Goal: Information Seeking & Learning: Learn about a topic

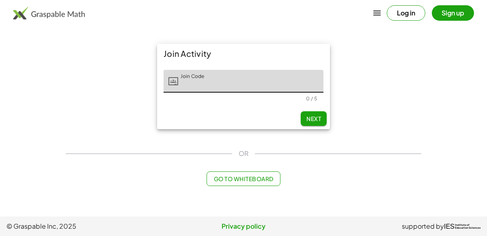
type input "*"
type input "*****"
click at [313, 118] on span "Next" at bounding box center [313, 118] width 15 height 7
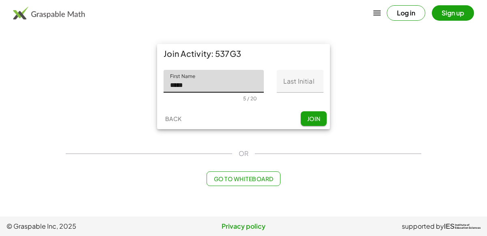
type input "*****"
click at [307, 82] on input "Last Initial" at bounding box center [300, 81] width 47 height 23
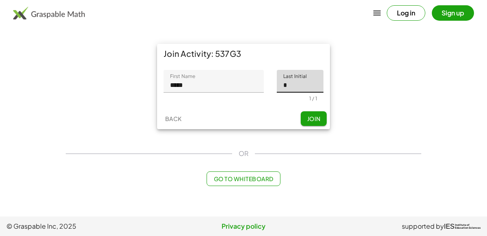
type input "*"
click at [312, 117] on span "Join" at bounding box center [313, 118] width 13 height 7
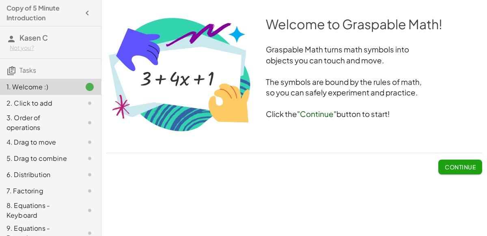
click at [456, 154] on span "Continue" at bounding box center [460, 163] width 44 height 21
click at [458, 172] on button "Continue" at bounding box center [460, 166] width 44 height 15
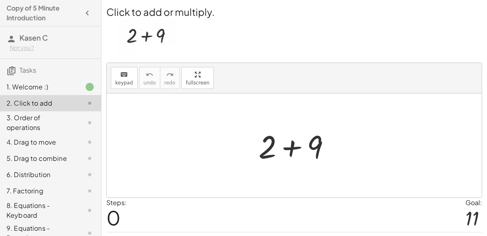
scroll to position [4, 0]
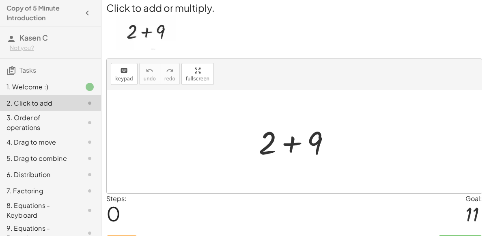
click at [290, 140] on div at bounding box center [297, 141] width 86 height 42
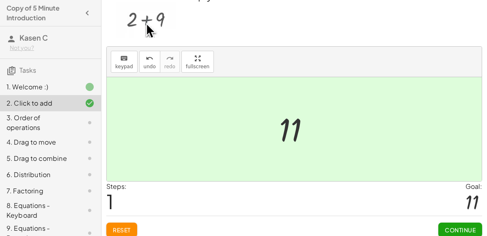
scroll to position [15, 0]
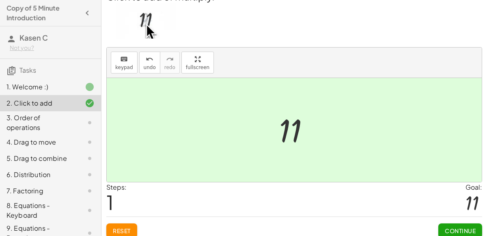
click at [451, 227] on span "Continue" at bounding box center [460, 230] width 31 height 7
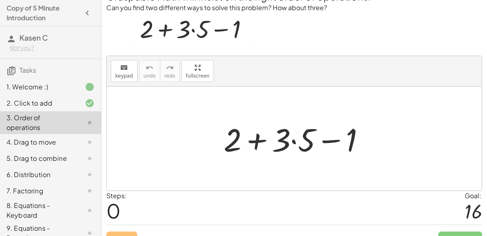
scroll to position [29, 0]
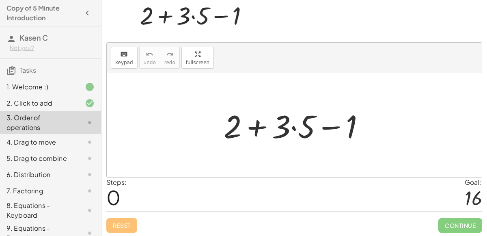
click at [293, 127] on div at bounding box center [297, 125] width 156 height 42
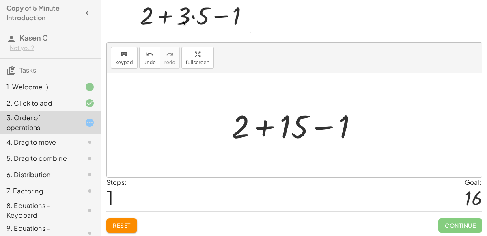
click at [264, 124] on div at bounding box center [297, 125] width 141 height 42
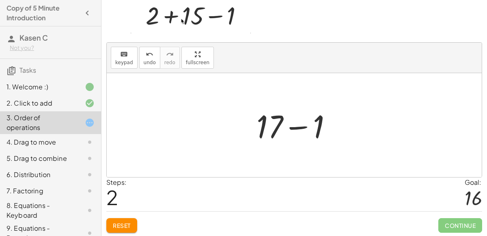
click at [312, 126] on div at bounding box center [297, 125] width 90 height 42
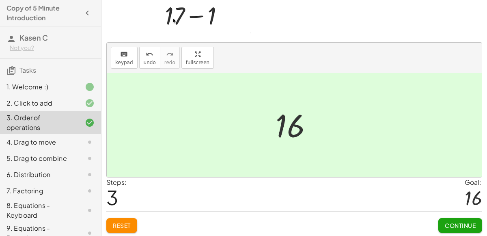
click at [468, 225] on span "Continue" at bounding box center [460, 225] width 31 height 7
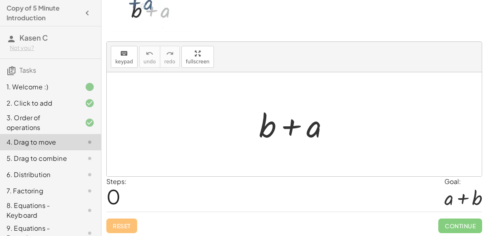
click at [290, 126] on div at bounding box center [297, 124] width 85 height 42
click at [267, 126] on div at bounding box center [297, 124] width 85 height 42
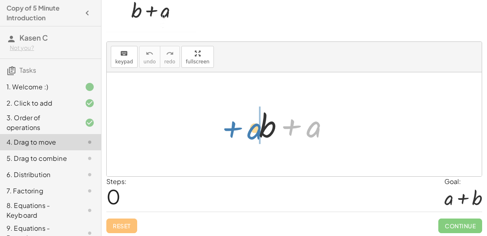
drag, startPoint x: 315, startPoint y: 130, endPoint x: 254, endPoint y: 131, distance: 60.4
click at [255, 131] on div at bounding box center [297, 124] width 85 height 42
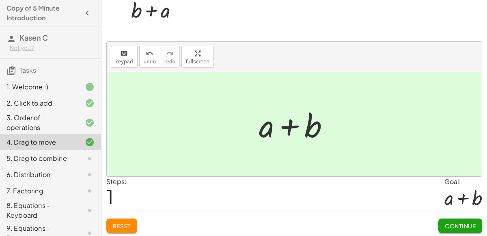
click at [453, 222] on span "Continue" at bounding box center [460, 225] width 31 height 7
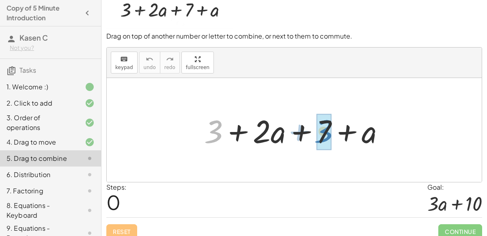
drag, startPoint x: 213, startPoint y: 126, endPoint x: 323, endPoint y: 125, distance: 109.9
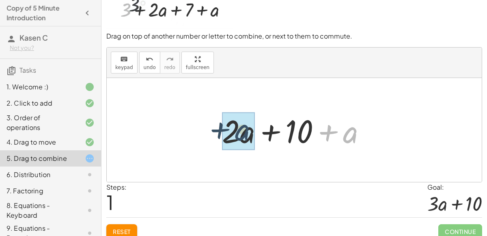
drag, startPoint x: 349, startPoint y: 135, endPoint x: 241, endPoint y: 131, distance: 108.4
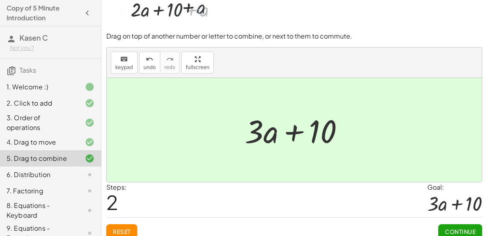
click at [454, 222] on div "Continue" at bounding box center [460, 227] width 44 height 21
click at [456, 228] on span "Continue" at bounding box center [460, 231] width 31 height 7
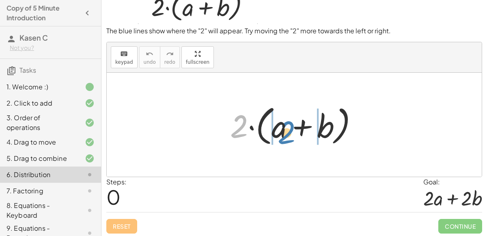
drag, startPoint x: 236, startPoint y: 123, endPoint x: 284, endPoint y: 129, distance: 48.3
click at [284, 129] on div at bounding box center [297, 124] width 142 height 47
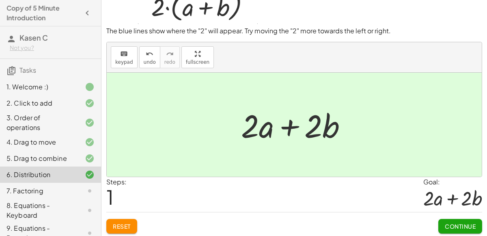
click at [463, 224] on span "Continue" at bounding box center [460, 225] width 31 height 7
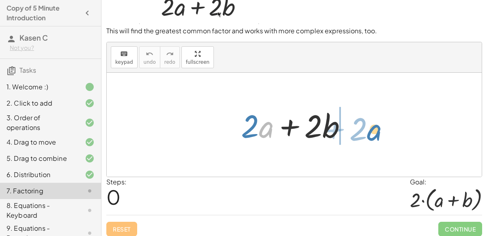
drag, startPoint x: 268, startPoint y: 125, endPoint x: 376, endPoint y: 127, distance: 108.0
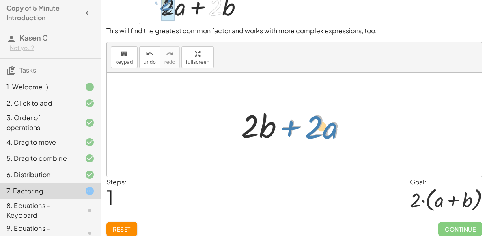
click at [275, 126] on div at bounding box center [297, 125] width 120 height 42
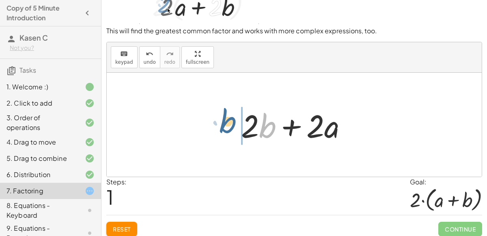
drag, startPoint x: 269, startPoint y: 126, endPoint x: 228, endPoint y: 121, distance: 40.4
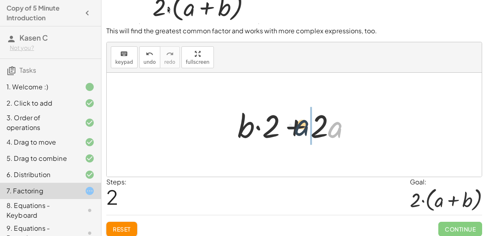
drag, startPoint x: 333, startPoint y: 129, endPoint x: 300, endPoint y: 127, distance: 33.7
click at [300, 127] on div at bounding box center [297, 125] width 128 height 42
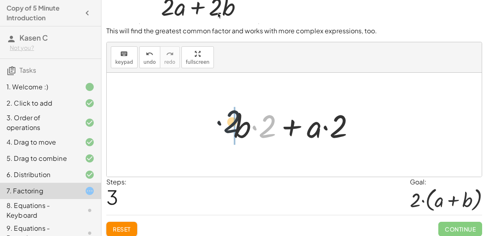
drag, startPoint x: 270, startPoint y: 127, endPoint x: 228, endPoint y: 122, distance: 42.1
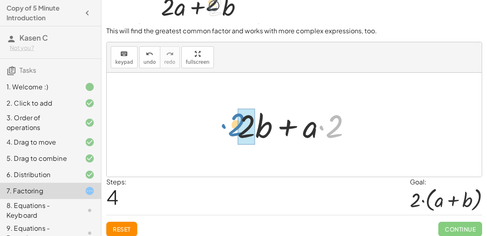
drag, startPoint x: 331, startPoint y: 129, endPoint x: 233, endPoint y: 127, distance: 98.2
click at [233, 127] on div at bounding box center [297, 125] width 128 height 42
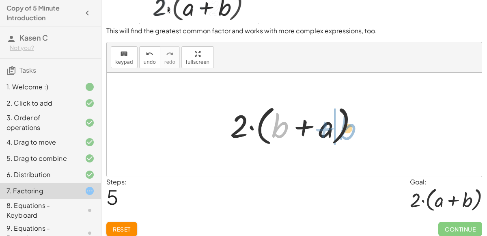
drag, startPoint x: 272, startPoint y: 126, endPoint x: 340, endPoint y: 127, distance: 68.2
click at [340, 127] on div at bounding box center [297, 124] width 142 height 47
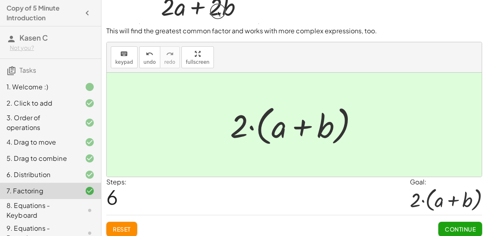
click at [460, 225] on span "Continue" at bounding box center [460, 228] width 31 height 7
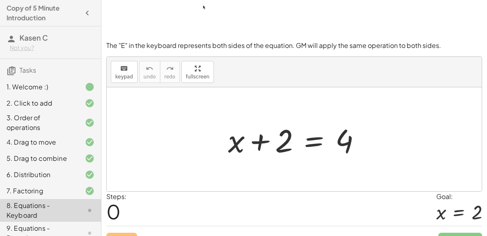
scroll to position [71, 0]
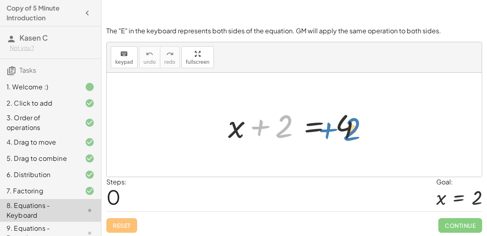
drag, startPoint x: 281, startPoint y: 125, endPoint x: 353, endPoint y: 129, distance: 72.3
click at [353, 129] on div at bounding box center [297, 125] width 147 height 42
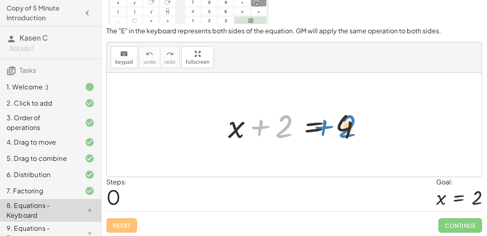
drag, startPoint x: 255, startPoint y: 124, endPoint x: 319, endPoint y: 124, distance: 63.7
click at [319, 124] on div at bounding box center [297, 125] width 147 height 42
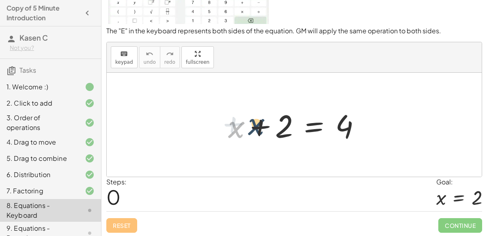
drag, startPoint x: 234, startPoint y: 128, endPoint x: 221, endPoint y: 121, distance: 15.1
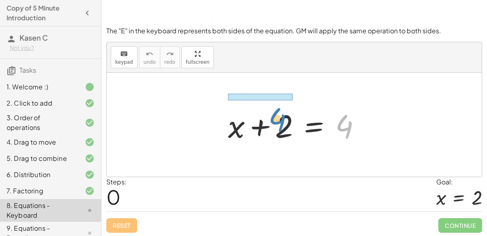
drag, startPoint x: 343, startPoint y: 124, endPoint x: 270, endPoint y: 96, distance: 78.7
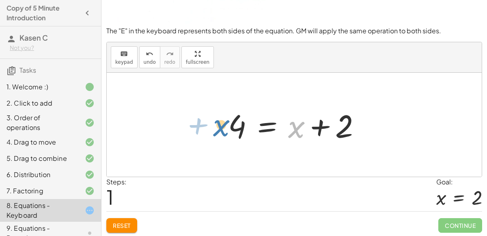
drag, startPoint x: 301, startPoint y: 126, endPoint x: 225, endPoint y: 129, distance: 75.9
click at [225, 129] on div at bounding box center [297, 125] width 147 height 42
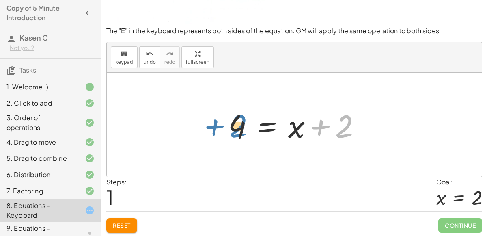
drag, startPoint x: 336, startPoint y: 124, endPoint x: 230, endPoint y: 124, distance: 105.9
click at [230, 124] on div at bounding box center [297, 125] width 147 height 42
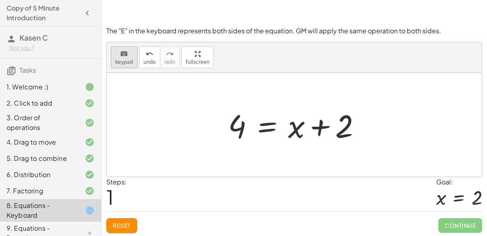
click at [125, 59] on span "keypad" at bounding box center [124, 62] width 18 height 6
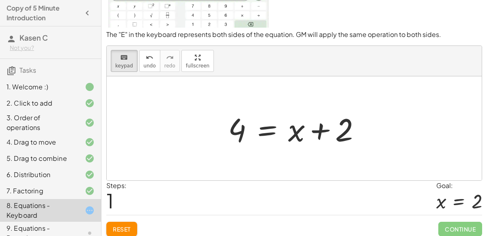
scroll to position [65, 0]
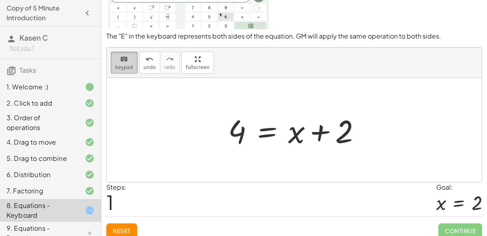
click at [127, 67] on span "keypad" at bounding box center [124, 68] width 18 height 6
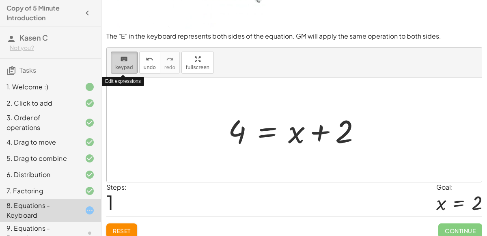
click at [127, 67] on span "keypad" at bounding box center [124, 68] width 18 height 6
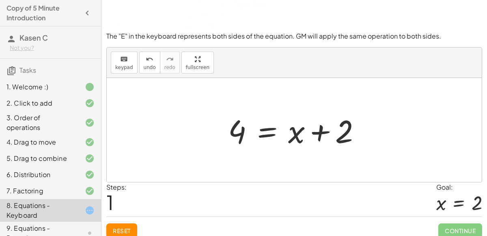
click at [333, 138] on div at bounding box center [297, 130] width 147 height 42
click at [124, 58] on icon "keyboard" at bounding box center [124, 59] width 8 height 10
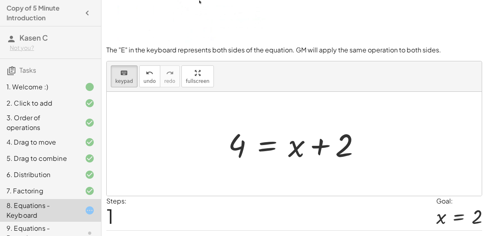
scroll to position [71, 0]
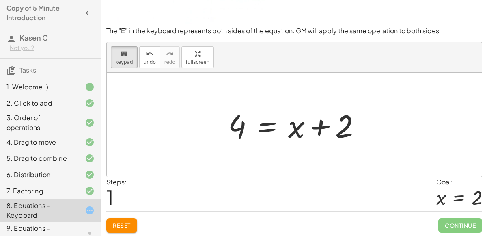
click at [127, 222] on span "Reset" at bounding box center [122, 225] width 18 height 7
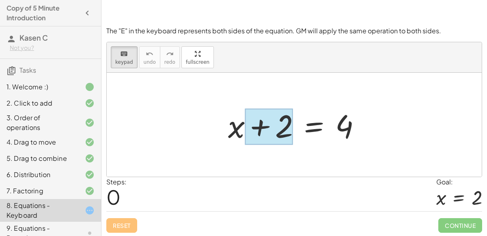
drag, startPoint x: 309, startPoint y: 127, endPoint x: 280, endPoint y: 124, distance: 28.9
click at [314, 126] on div at bounding box center [314, 126] width 0 height 0
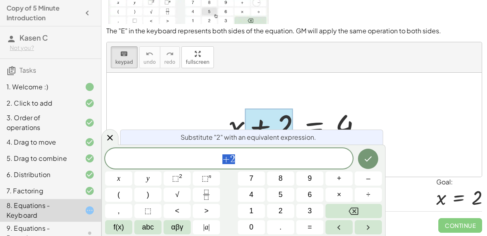
click at [424, 144] on div at bounding box center [294, 125] width 375 height 104
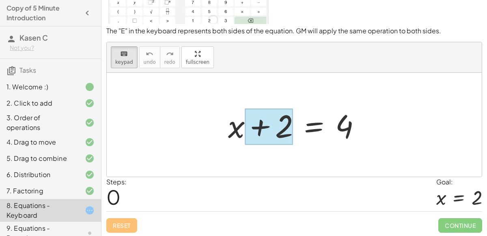
click at [280, 130] on div at bounding box center [269, 126] width 48 height 36
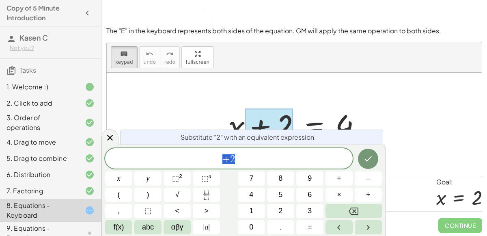
click at [380, 122] on div at bounding box center [294, 125] width 375 height 104
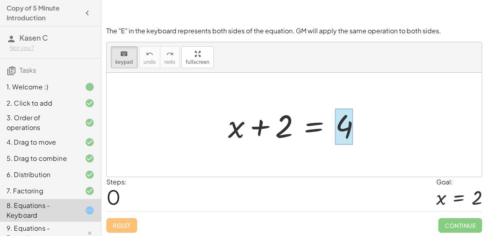
click at [346, 123] on div at bounding box center [344, 126] width 18 height 36
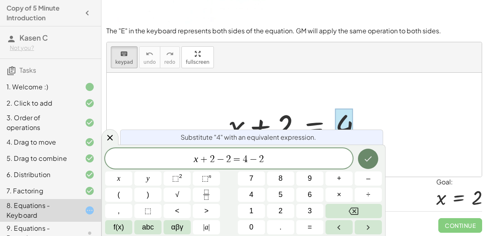
click at [362, 161] on button "Done" at bounding box center [368, 158] width 20 height 20
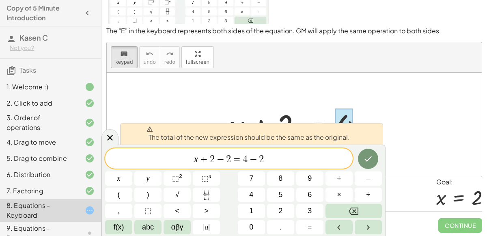
click at [403, 173] on div at bounding box center [294, 125] width 375 height 104
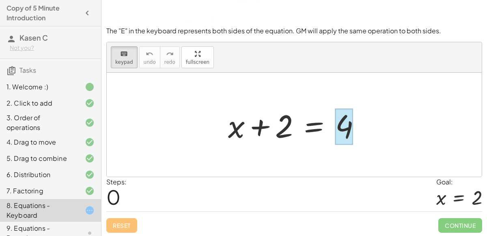
click at [340, 123] on div at bounding box center [344, 126] width 18 height 36
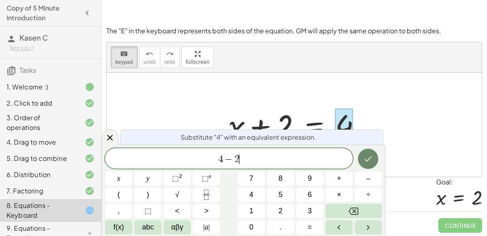
click at [369, 156] on icon "Done" at bounding box center [368, 159] width 10 height 10
click at [389, 123] on div at bounding box center [294, 125] width 375 height 104
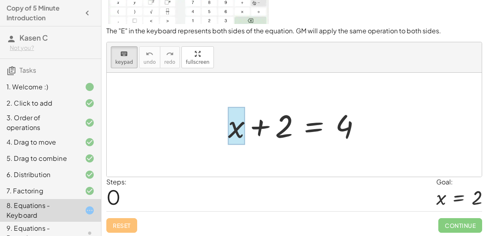
click at [235, 127] on div at bounding box center [236, 126] width 17 height 38
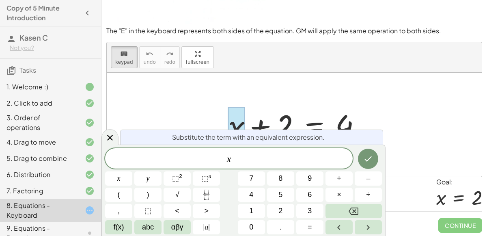
click at [301, 117] on div at bounding box center [297, 125] width 147 height 42
click at [211, 106] on div at bounding box center [294, 125] width 375 height 104
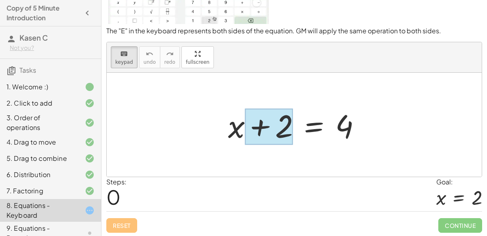
click at [288, 130] on div at bounding box center [269, 126] width 48 height 36
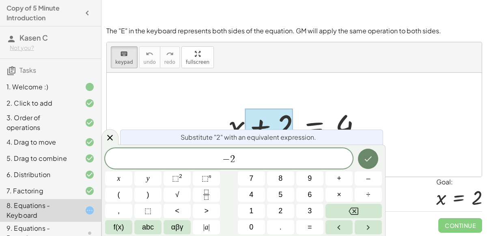
click at [366, 157] on icon "Done" at bounding box center [368, 159] width 10 height 10
click at [365, 164] on button "Done" at bounding box center [368, 158] width 20 height 20
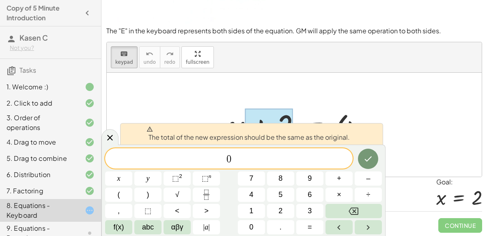
click at [418, 147] on div at bounding box center [294, 125] width 375 height 104
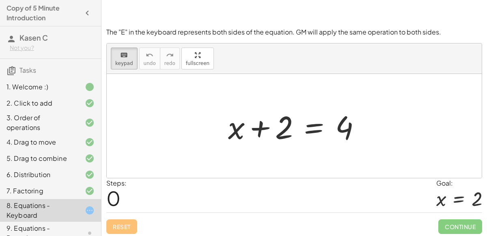
scroll to position [69, 0]
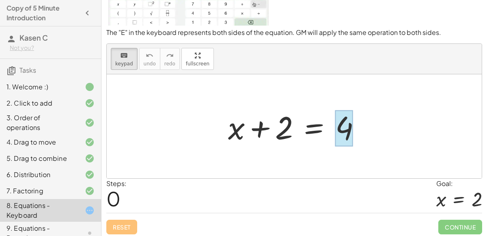
drag, startPoint x: 262, startPoint y: 129, endPoint x: 347, endPoint y: 123, distance: 85.4
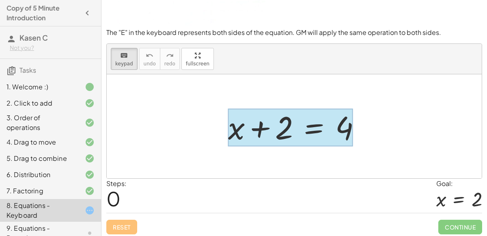
drag, startPoint x: 232, startPoint y: 126, endPoint x: 295, endPoint y: 144, distance: 64.6
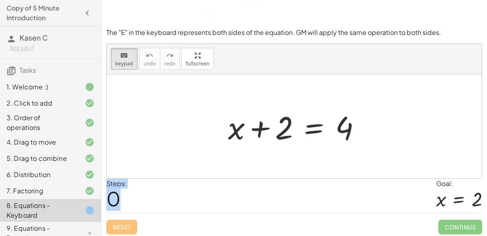
drag, startPoint x: 310, startPoint y: 129, endPoint x: 259, endPoint y: 189, distance: 78.6
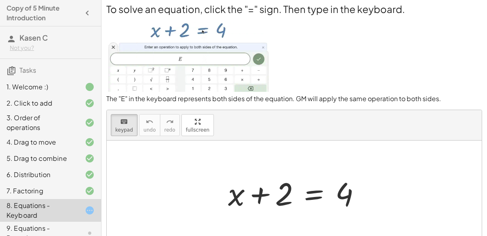
scroll to position [0, 0]
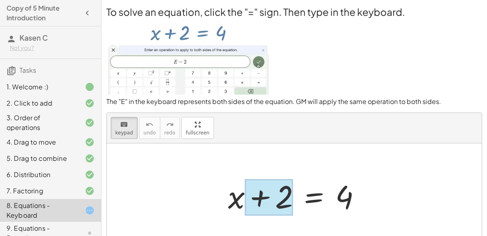
click at [261, 196] on div at bounding box center [269, 197] width 48 height 36
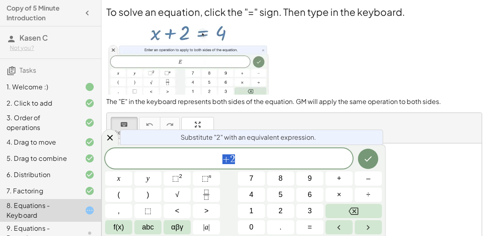
click at [403, 142] on div "keyboard keypad undo undo redo redo fullscreen" at bounding box center [294, 128] width 375 height 30
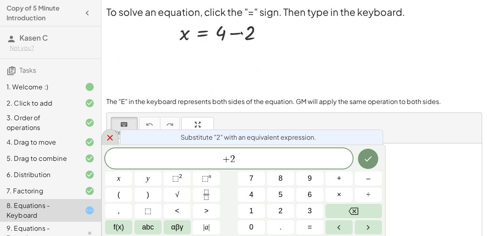
click at [106, 143] on div at bounding box center [109, 137] width 17 height 16
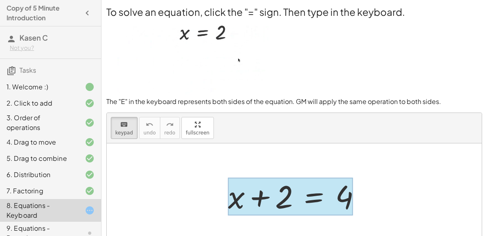
click at [314, 198] on div at bounding box center [290, 196] width 125 height 38
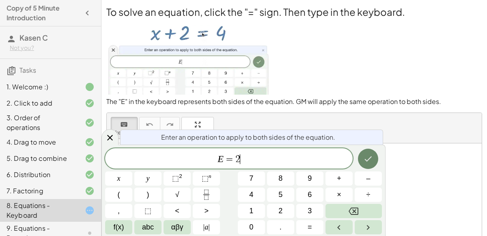
click at [361, 154] on button "Done" at bounding box center [368, 158] width 20 height 20
click at [363, 155] on icon "Done" at bounding box center [368, 159] width 10 height 10
click at [363, 162] on icon "Done" at bounding box center [368, 159] width 10 height 10
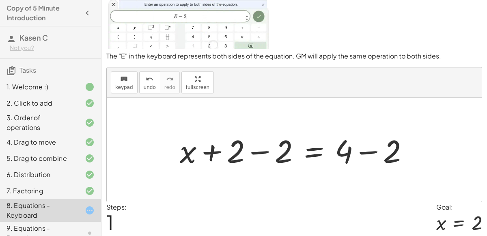
scroll to position [71, 0]
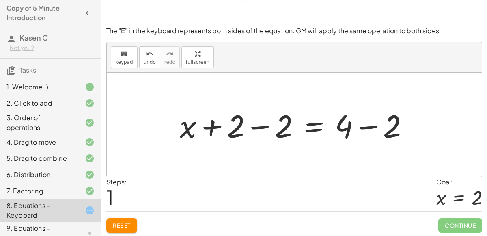
click at [369, 127] on div at bounding box center [297, 125] width 243 height 42
click at [263, 124] on div at bounding box center [273, 125] width 195 height 42
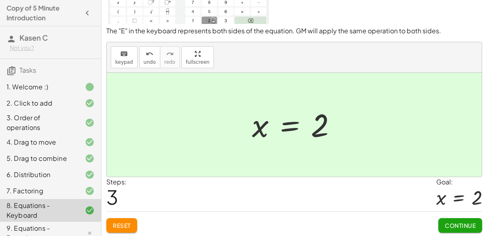
click at [470, 226] on span "Continue" at bounding box center [460, 225] width 31 height 7
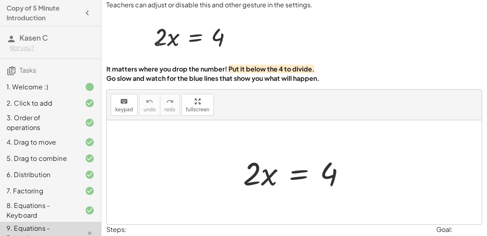
scroll to position [18, 0]
drag, startPoint x: 248, startPoint y: 170, endPoint x: 331, endPoint y: 174, distance: 83.3
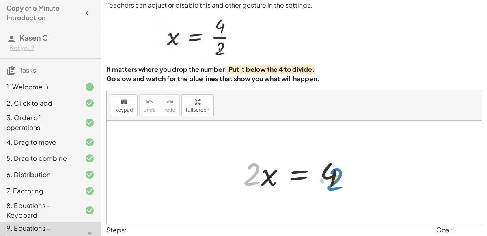
click at [331, 174] on div at bounding box center [297, 173] width 117 height 42
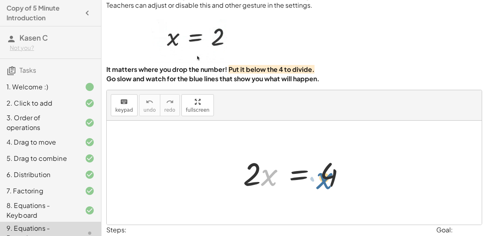
drag, startPoint x: 270, startPoint y: 175, endPoint x: 325, endPoint y: 179, distance: 55.4
click at [325, 179] on div at bounding box center [297, 173] width 117 height 42
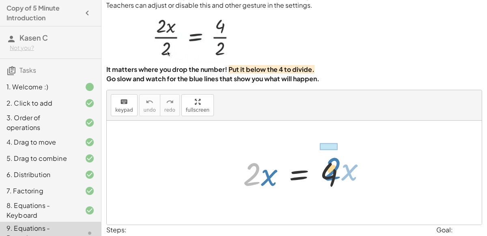
drag, startPoint x: 258, startPoint y: 168, endPoint x: 338, endPoint y: 163, distance: 80.5
click at [338, 163] on div at bounding box center [297, 173] width 117 height 42
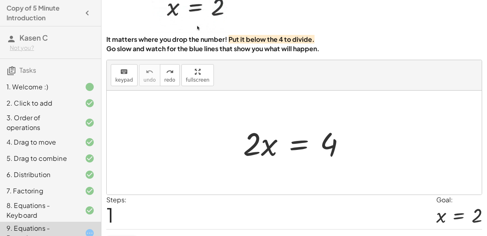
scroll to position [66, 0]
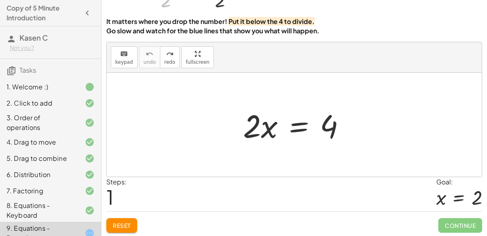
click at [130, 213] on div "Reset Continue" at bounding box center [294, 222] width 376 height 22
click at [126, 222] on span "Reset" at bounding box center [122, 225] width 18 height 7
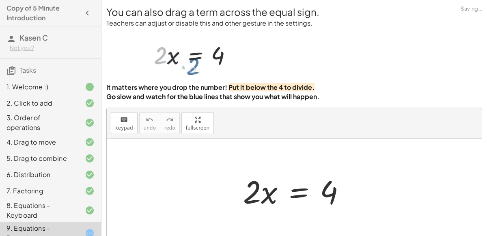
scroll to position [5, 0]
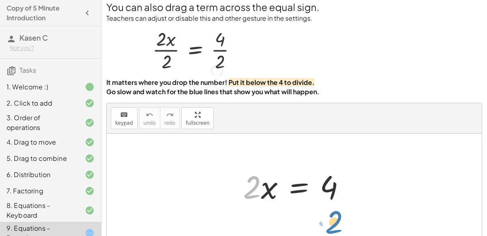
drag, startPoint x: 244, startPoint y: 182, endPoint x: 326, endPoint y: 217, distance: 89.1
click at [326, 217] on div "· 2 · 2 · x = 4" at bounding box center [294, 185] width 375 height 104
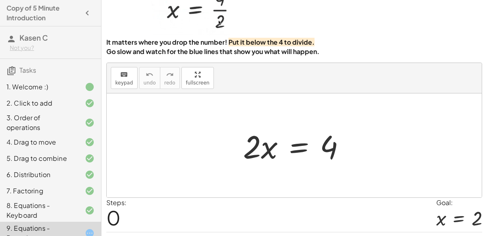
scroll to position [49, 0]
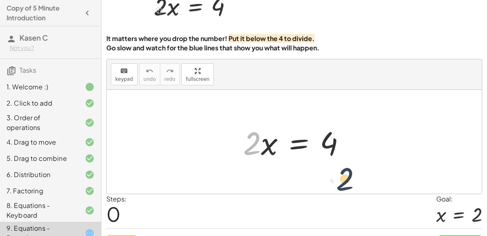
drag, startPoint x: 252, startPoint y: 140, endPoint x: 355, endPoint y: 179, distance: 109.9
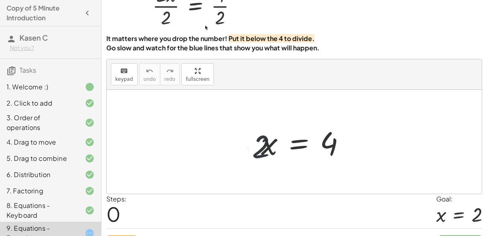
click at [305, 144] on div at bounding box center [297, 142] width 117 height 42
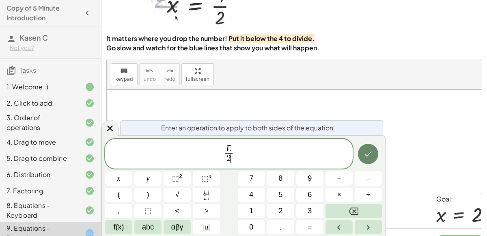
click at [368, 149] on icon "Done" at bounding box center [368, 154] width 10 height 10
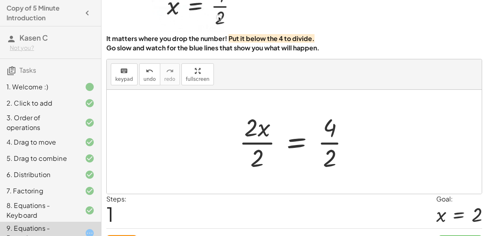
click at [260, 128] on div at bounding box center [297, 141] width 125 height 62
click at [259, 141] on div at bounding box center [297, 141] width 125 height 62
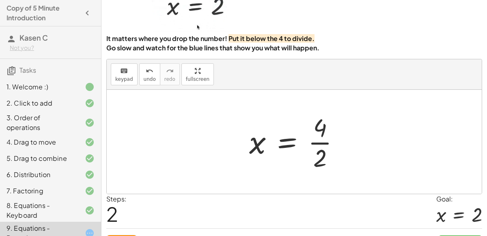
click at [327, 141] on div at bounding box center [297, 141] width 105 height 62
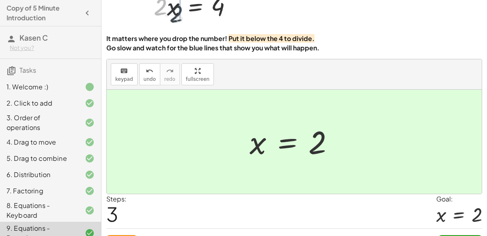
scroll to position [66, 0]
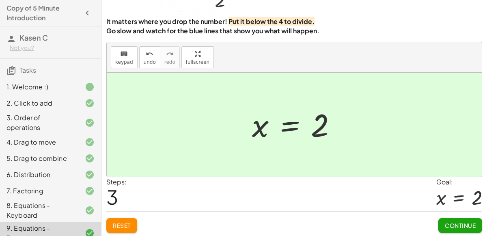
click at [454, 222] on span "Continue" at bounding box center [460, 225] width 31 height 7
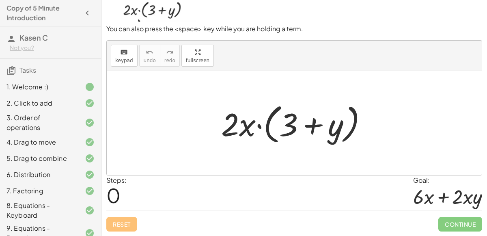
scroll to position [65, 0]
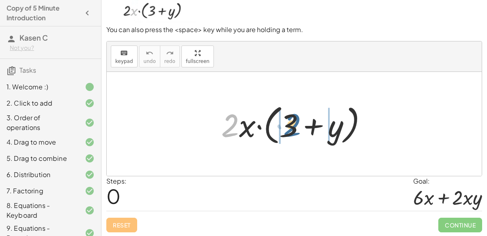
drag, startPoint x: 234, startPoint y: 123, endPoint x: 296, endPoint y: 123, distance: 61.7
click at [296, 123] on div at bounding box center [297, 124] width 161 height 47
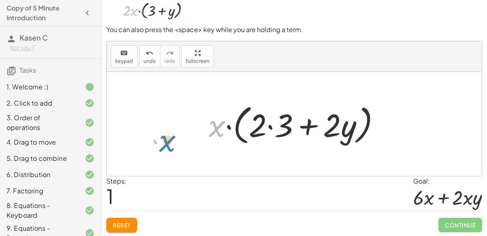
drag, startPoint x: 217, startPoint y: 120, endPoint x: 166, endPoint y: 134, distance: 52.6
click at [267, 122] on div at bounding box center [297, 124] width 186 height 47
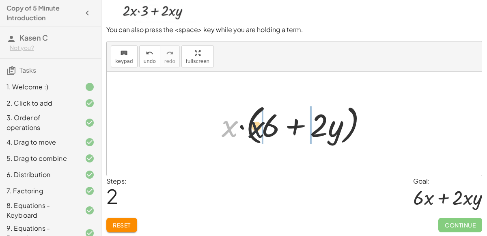
drag, startPoint x: 232, startPoint y: 124, endPoint x: 276, endPoint y: 125, distance: 43.4
click at [276, 125] on div at bounding box center [297, 124] width 160 height 47
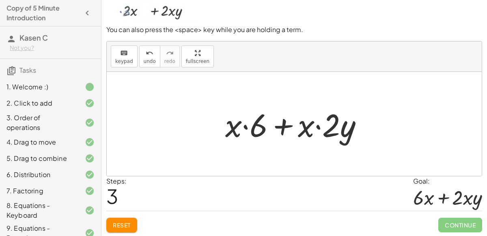
click at [239, 125] on div at bounding box center [297, 124] width 153 height 42
click at [230, 124] on div at bounding box center [297, 124] width 153 height 42
click at [255, 131] on div at bounding box center [297, 124] width 153 height 42
click at [243, 126] on div at bounding box center [297, 124] width 153 height 42
click at [245, 127] on div at bounding box center [297, 124] width 153 height 42
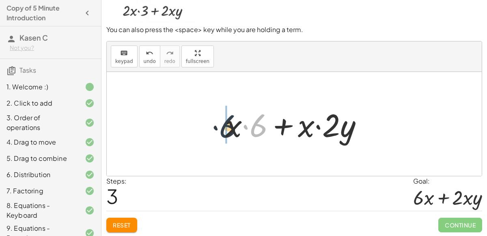
drag, startPoint x: 257, startPoint y: 127, endPoint x: 224, endPoint y: 128, distance: 33.7
click at [224, 128] on div at bounding box center [297, 124] width 153 height 42
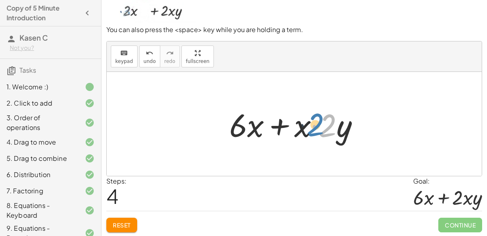
drag, startPoint x: 328, startPoint y: 129, endPoint x: 317, endPoint y: 128, distance: 11.0
click at [317, 128] on div at bounding box center [297, 124] width 145 height 42
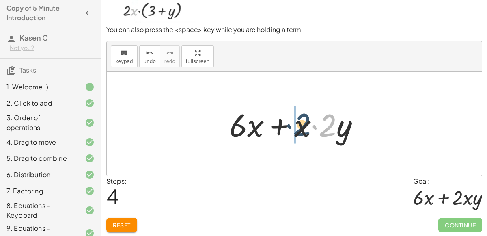
drag, startPoint x: 322, startPoint y: 129, endPoint x: 295, endPoint y: 128, distance: 27.6
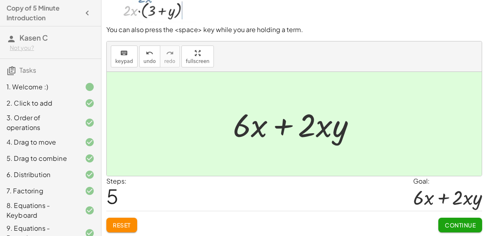
click at [454, 226] on span "Continue" at bounding box center [460, 224] width 31 height 7
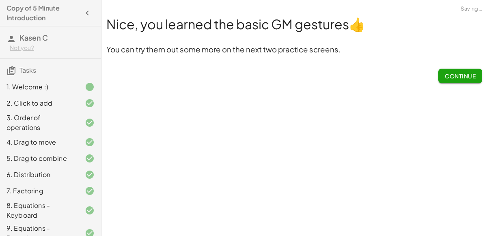
scroll to position [0, 0]
click at [439, 78] on button "Continue" at bounding box center [460, 76] width 44 height 15
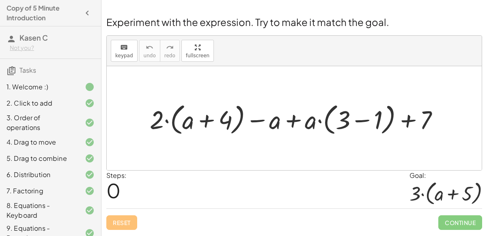
click at [295, 119] on div at bounding box center [298, 118] width 304 height 38
drag, startPoint x: 314, startPoint y: 121, endPoint x: 345, endPoint y: 122, distance: 31.2
click at [345, 122] on div at bounding box center [298, 118] width 304 height 38
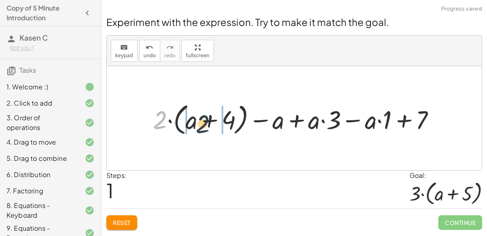
drag, startPoint x: 157, startPoint y: 108, endPoint x: 204, endPoint y: 111, distance: 46.8
click at [204, 111] on div at bounding box center [297, 118] width 297 height 38
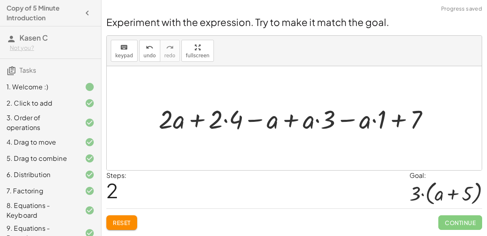
click at [226, 120] on div at bounding box center [297, 118] width 285 height 34
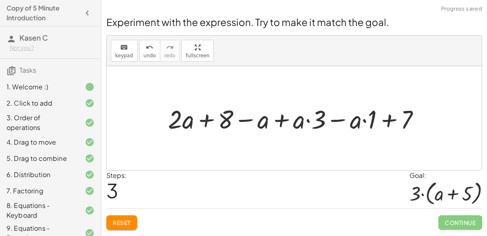
click at [303, 120] on div at bounding box center [297, 118] width 267 height 34
click at [306, 120] on div at bounding box center [297, 118] width 267 height 34
drag, startPoint x: 319, startPoint y: 120, endPoint x: 295, endPoint y: 122, distance: 24.4
click at [295, 122] on div at bounding box center [297, 118] width 267 height 34
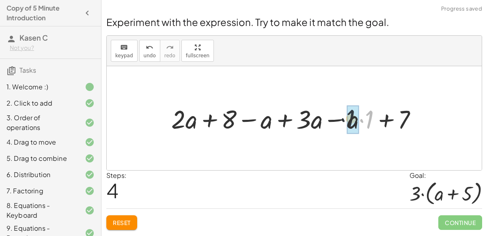
drag, startPoint x: 367, startPoint y: 121, endPoint x: 346, endPoint y: 120, distance: 20.7
click at [346, 120] on div at bounding box center [297, 118] width 260 height 34
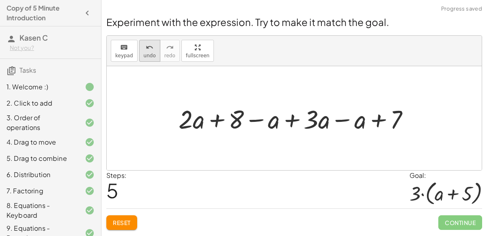
click at [148, 52] on button "undo undo" at bounding box center [149, 51] width 21 height 22
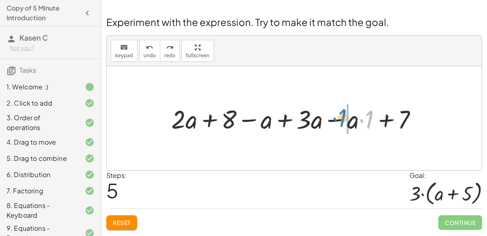
drag, startPoint x: 369, startPoint y: 120, endPoint x: 343, endPoint y: 119, distance: 25.6
click at [343, 119] on div at bounding box center [297, 118] width 260 height 34
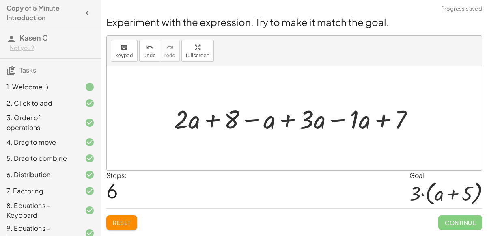
click at [338, 119] on div at bounding box center [297, 118] width 254 height 34
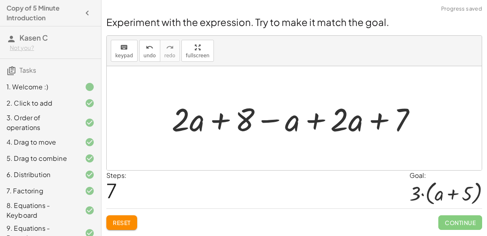
click at [316, 120] on div at bounding box center [297, 118] width 259 height 42
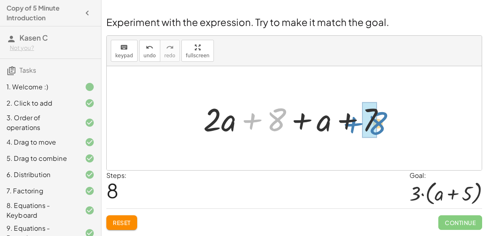
drag, startPoint x: 277, startPoint y: 121, endPoint x: 376, endPoint y: 124, distance: 98.2
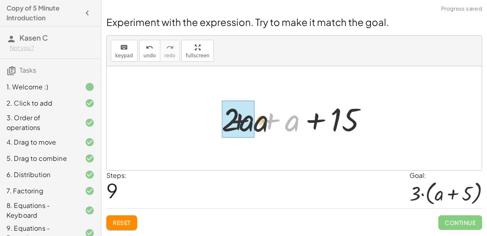
drag, startPoint x: 298, startPoint y: 121, endPoint x: 244, endPoint y: 118, distance: 54.0
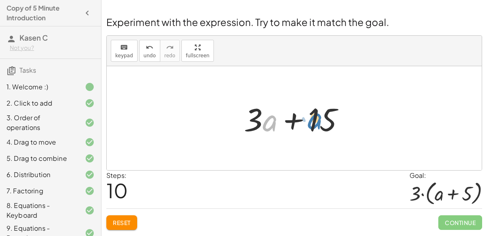
drag, startPoint x: 271, startPoint y: 123, endPoint x: 310, endPoint y: 118, distance: 39.7
click at [310, 118] on div at bounding box center [297, 118] width 115 height 42
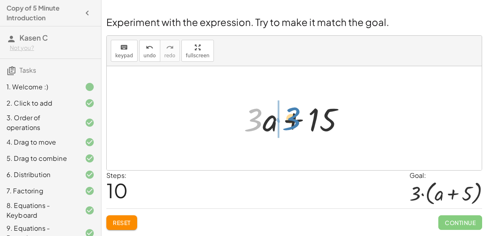
drag, startPoint x: 255, startPoint y: 116, endPoint x: 294, endPoint y: 114, distance: 38.6
click at [294, 114] on div at bounding box center [297, 118] width 115 height 42
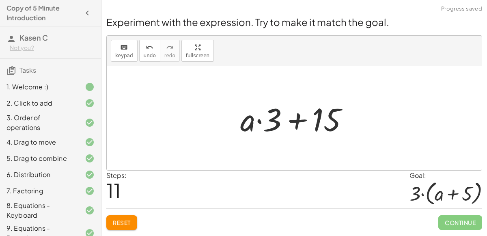
drag, startPoint x: 271, startPoint y: 113, endPoint x: 229, endPoint y: 115, distance: 42.2
click at [229, 115] on div "+ · 2 · ( + a + 4 ) − a + · a · ( + 3 − 1 ) + 7 + · 2 · ( + a + 4 ) − a + · a ·…" at bounding box center [294, 118] width 133 height 46
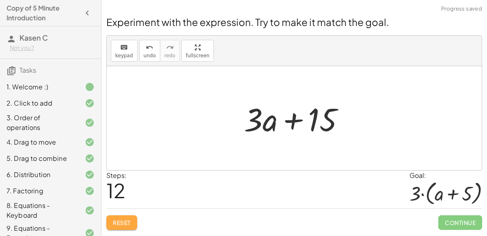
click at [126, 224] on span "Reset" at bounding box center [122, 222] width 18 height 7
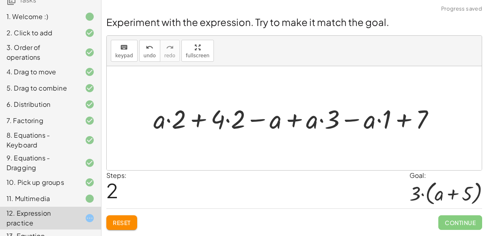
scroll to position [99, 0]
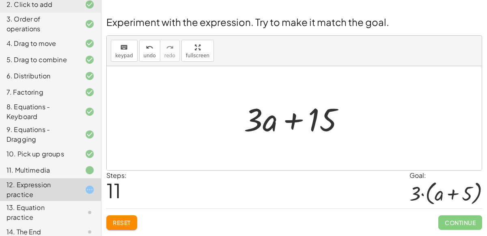
click at [126, 223] on span "Reset" at bounding box center [122, 222] width 18 height 7
click at [122, 220] on span "Reset" at bounding box center [122, 222] width 18 height 7
click at [133, 226] on button "Reset" at bounding box center [121, 222] width 31 height 15
click at [126, 215] on button "Reset" at bounding box center [121, 222] width 31 height 15
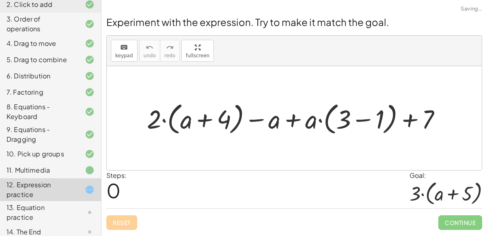
click at [118, 218] on div "Reset Continue" at bounding box center [294, 219] width 376 height 22
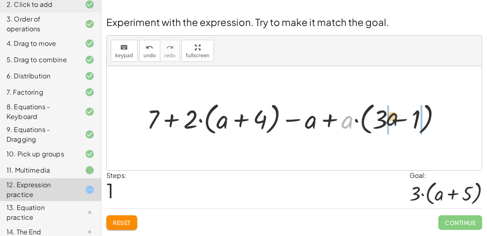
drag, startPoint x: 344, startPoint y: 123, endPoint x: 400, endPoint y: 118, distance: 56.2
click at [400, 118] on div at bounding box center [297, 118] width 309 height 38
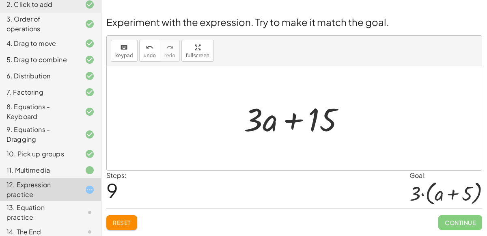
click at [132, 226] on button "Reset" at bounding box center [121, 222] width 31 height 15
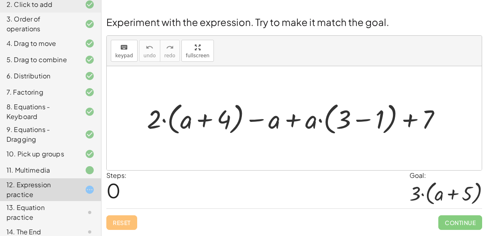
click at [53, 212] on div "13. Equation practice" at bounding box center [38, 211] width 65 height 19
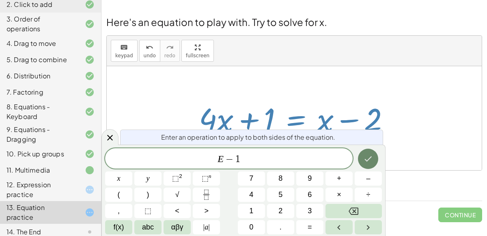
click at [369, 159] on icon "Done" at bounding box center [368, 158] width 7 height 5
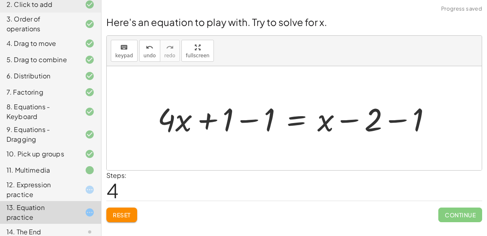
click at [250, 122] on div at bounding box center [297, 118] width 288 height 42
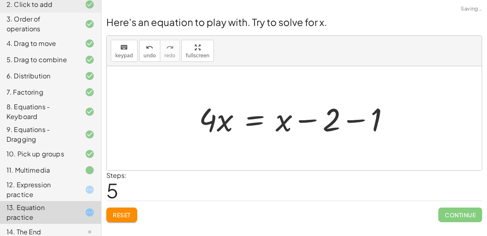
click at [344, 120] on div at bounding box center [297, 118] width 205 height 42
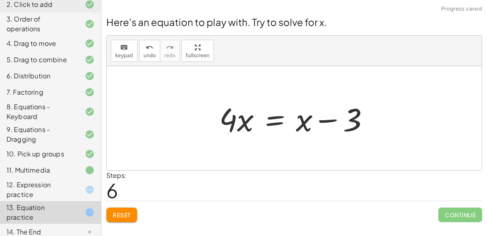
click at [270, 119] on div at bounding box center [297, 118] width 165 height 42
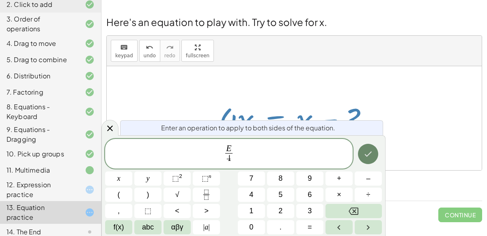
click at [366, 157] on icon "Done" at bounding box center [368, 154] width 10 height 10
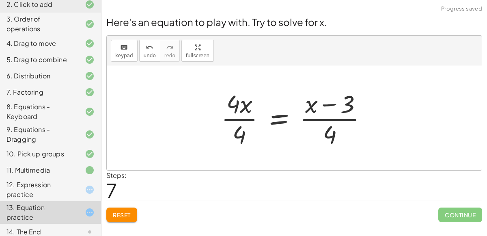
click at [239, 120] on div at bounding box center [297, 118] width 161 height 62
click at [328, 119] on div at bounding box center [307, 118] width 141 height 62
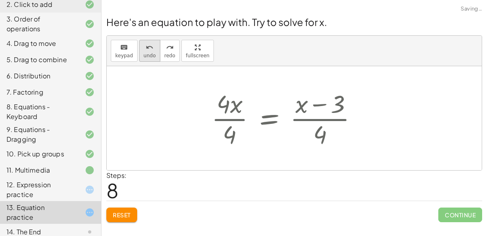
click at [139, 48] on button "undo undo" at bounding box center [149, 51] width 21 height 22
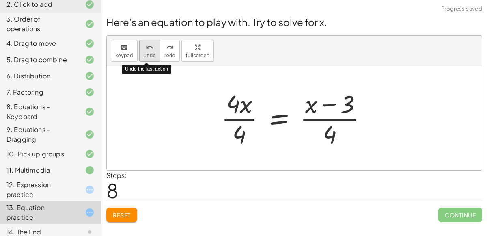
click at [146, 49] on icon "undo" at bounding box center [150, 48] width 8 height 10
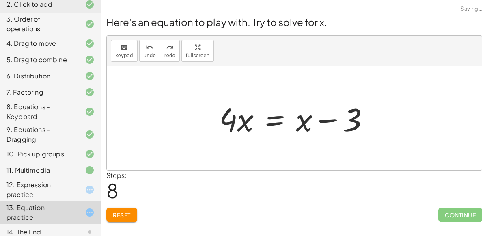
click at [277, 117] on div at bounding box center [297, 118] width 165 height 42
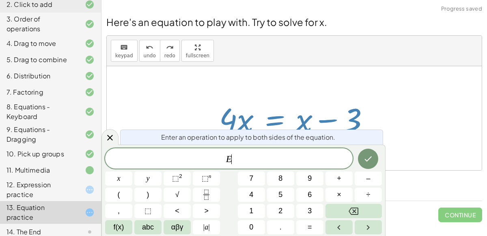
click at [379, 100] on div at bounding box center [297, 118] width 165 height 42
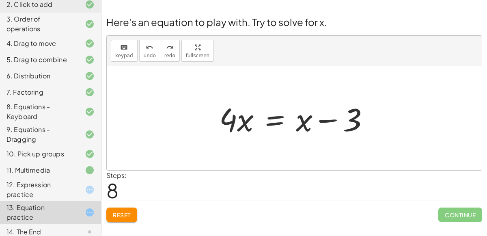
click at [128, 216] on span "Reset" at bounding box center [122, 214] width 18 height 7
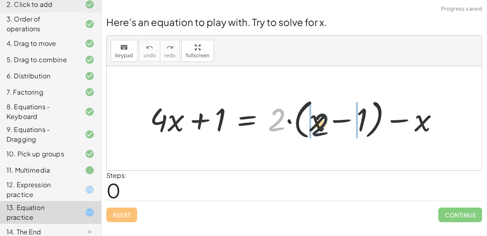
drag, startPoint x: 277, startPoint y: 118, endPoint x: 323, endPoint y: 123, distance: 46.1
click at [323, 123] on div at bounding box center [297, 118] width 303 height 47
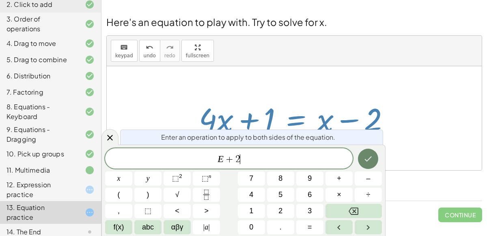
click at [373, 159] on button "Done" at bounding box center [368, 158] width 20 height 20
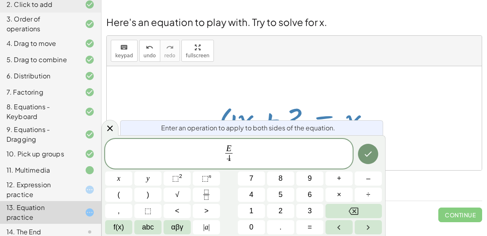
click at [354, 158] on div "E 4 ​ x y ⬚ 2 ⬚ n 7 8 9 + – ( ) √ 4 5 6 × ÷ , ⬚ < > 1 2 3 f(x) abc αβγ | a | 0 …" at bounding box center [243, 187] width 277 height 96
click at [359, 158] on button "Done" at bounding box center [368, 154] width 20 height 20
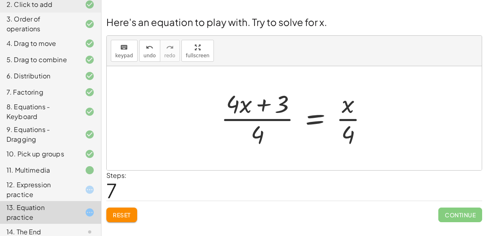
click at [115, 211] on span "Reset" at bounding box center [122, 214] width 18 height 7
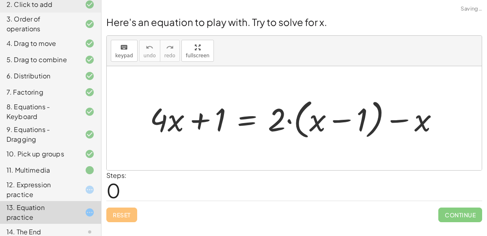
click at [45, 186] on div "12. Expression practice" at bounding box center [38, 189] width 65 height 19
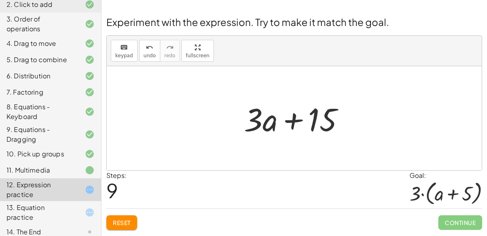
click at [47, 208] on div "13. Equation practice" at bounding box center [38, 211] width 65 height 19
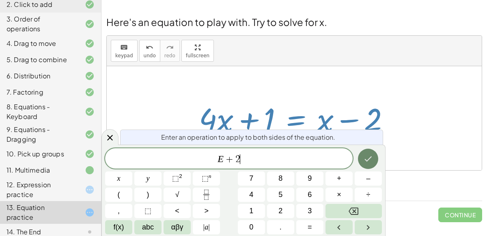
click at [367, 159] on icon "Done" at bounding box center [368, 159] width 10 height 10
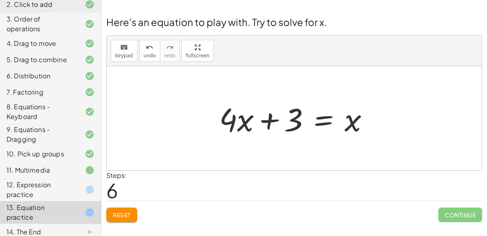
click at [120, 213] on span "Reset" at bounding box center [122, 214] width 18 height 7
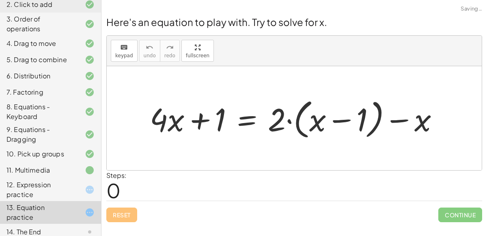
click at [75, 224] on div "12. Expression practice" at bounding box center [50, 232] width 101 height 16
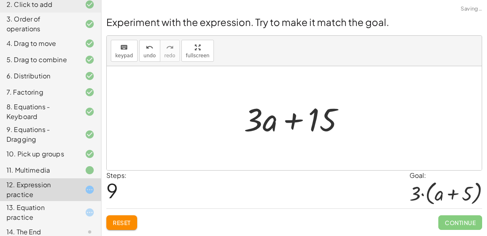
click at [121, 221] on span "Reset" at bounding box center [122, 222] width 18 height 7
click at [118, 220] on span "Reset" at bounding box center [122, 222] width 18 height 7
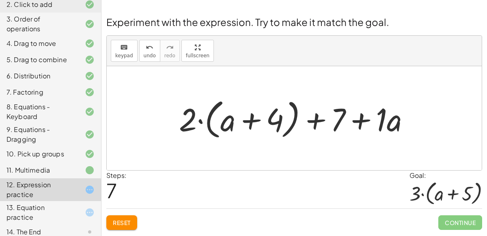
click at [135, 217] on button "Reset" at bounding box center [121, 222] width 31 height 15
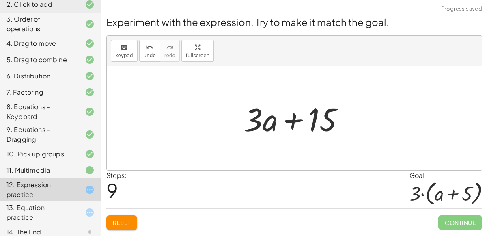
click at [126, 219] on span "Reset" at bounding box center [122, 222] width 18 height 7
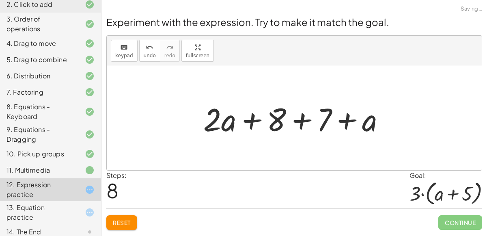
click at [136, 221] on button "Reset" at bounding box center [121, 222] width 31 height 15
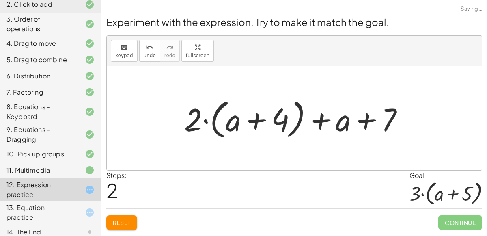
click at [130, 220] on span "Reset" at bounding box center [122, 222] width 18 height 7
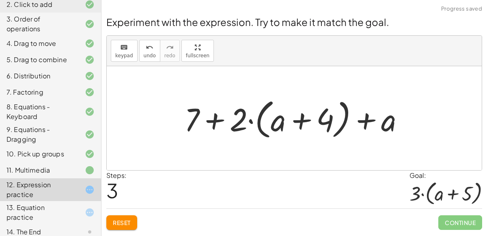
click at [125, 224] on span "Reset" at bounding box center [122, 222] width 18 height 7
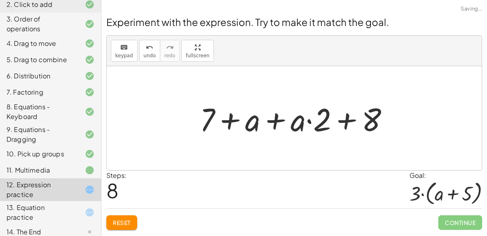
click at [134, 217] on button "Reset" at bounding box center [121, 222] width 31 height 15
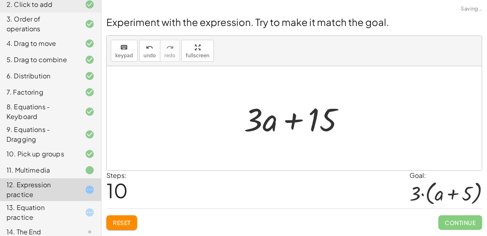
click at [111, 219] on button "Reset" at bounding box center [121, 222] width 31 height 15
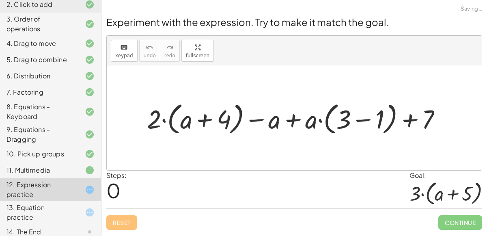
click at [58, 202] on div "13. Equation practice" at bounding box center [50, 212] width 101 height 23
